Goal: Download file/media

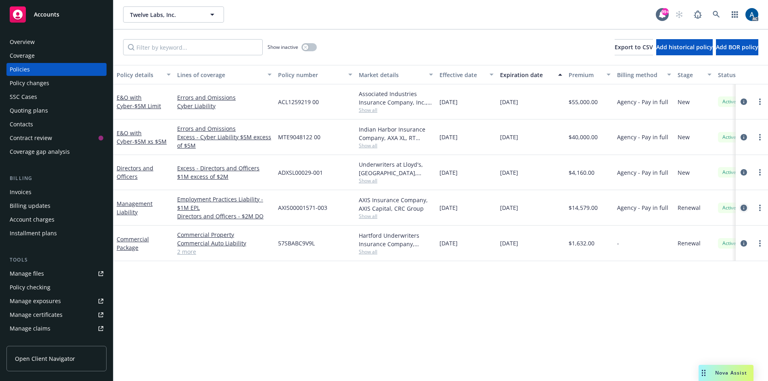
click at [746, 208] on icon "circleInformation" at bounding box center [744, 208] width 6 height 6
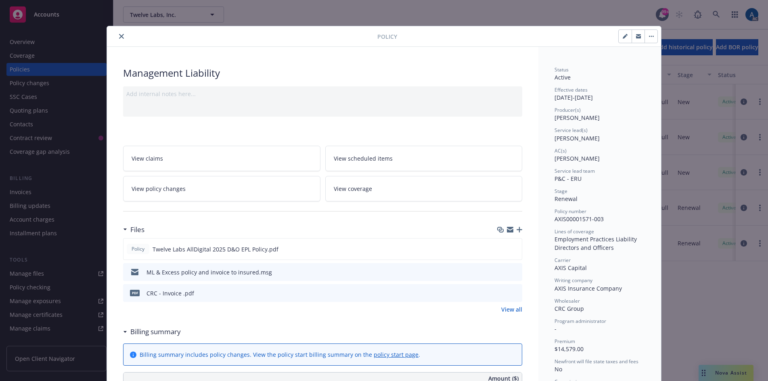
scroll to position [40, 0]
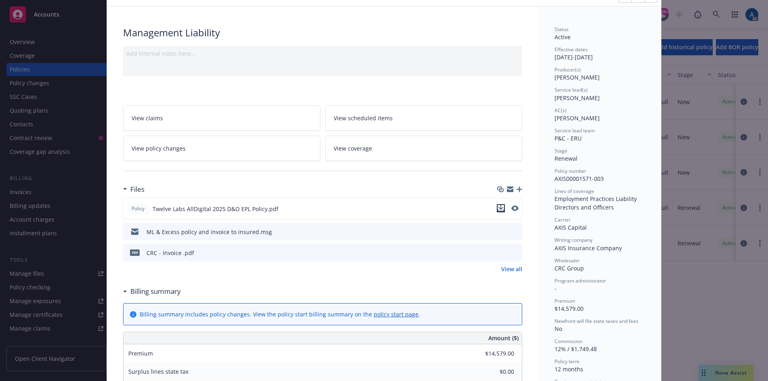
click at [499, 208] on icon "download file" at bounding box center [501, 207] width 5 height 5
